Goal: Check status: Check status

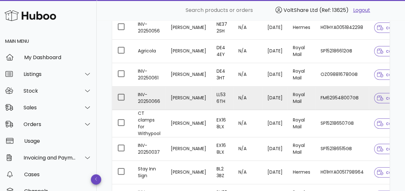
scroll to position [128, 0]
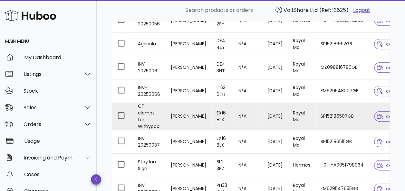
click at [330, 111] on td "SP152186507GB" at bounding box center [341, 116] width 53 height 27
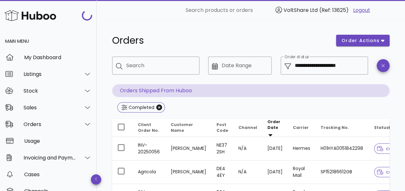
scroll to position [128, 0]
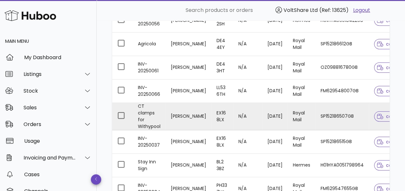
click at [322, 113] on td "SP152186507GB" at bounding box center [341, 116] width 53 height 27
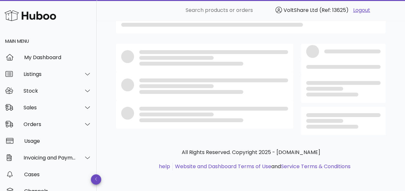
scroll to position [30, 0]
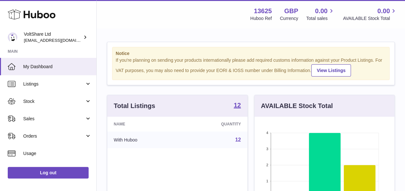
scroll to position [100, 140]
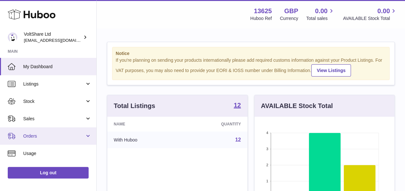
click at [36, 133] on span "Orders" at bounding box center [53, 136] width 61 height 6
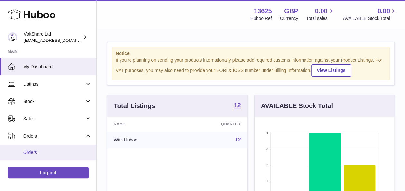
click at [36, 152] on span "Orders" at bounding box center [57, 153] width 68 height 6
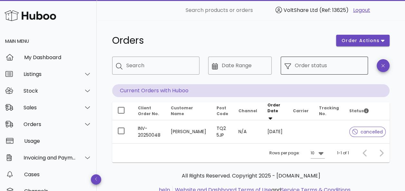
click at [334, 63] on input "Order status" at bounding box center [329, 66] width 69 height 10
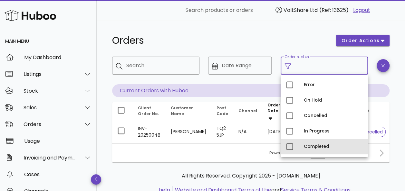
click at [319, 147] on div "Completed" at bounding box center [333, 146] width 59 height 5
type input "**********"
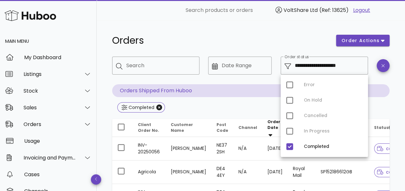
click at [236, 32] on div "Orders" at bounding box center [220, 40] width 224 height 19
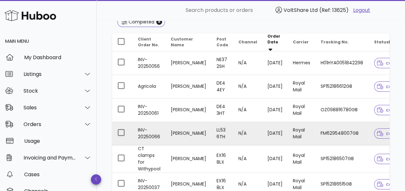
scroll to position [97, 0]
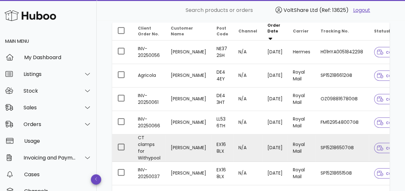
click at [287, 144] on td "Royal Mail" at bounding box center [301, 148] width 28 height 27
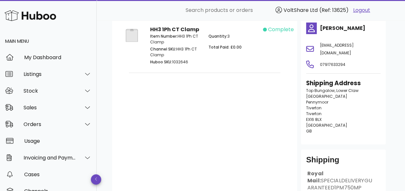
scroll to position [127, 0]
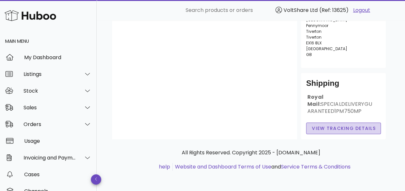
click at [325, 131] on span "View Tracking details" at bounding box center [343, 128] width 64 height 7
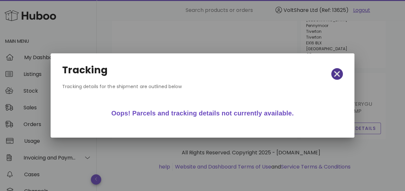
click at [334, 75] on icon "button" at bounding box center [337, 74] width 6 height 9
